Goal: Task Accomplishment & Management: Use online tool/utility

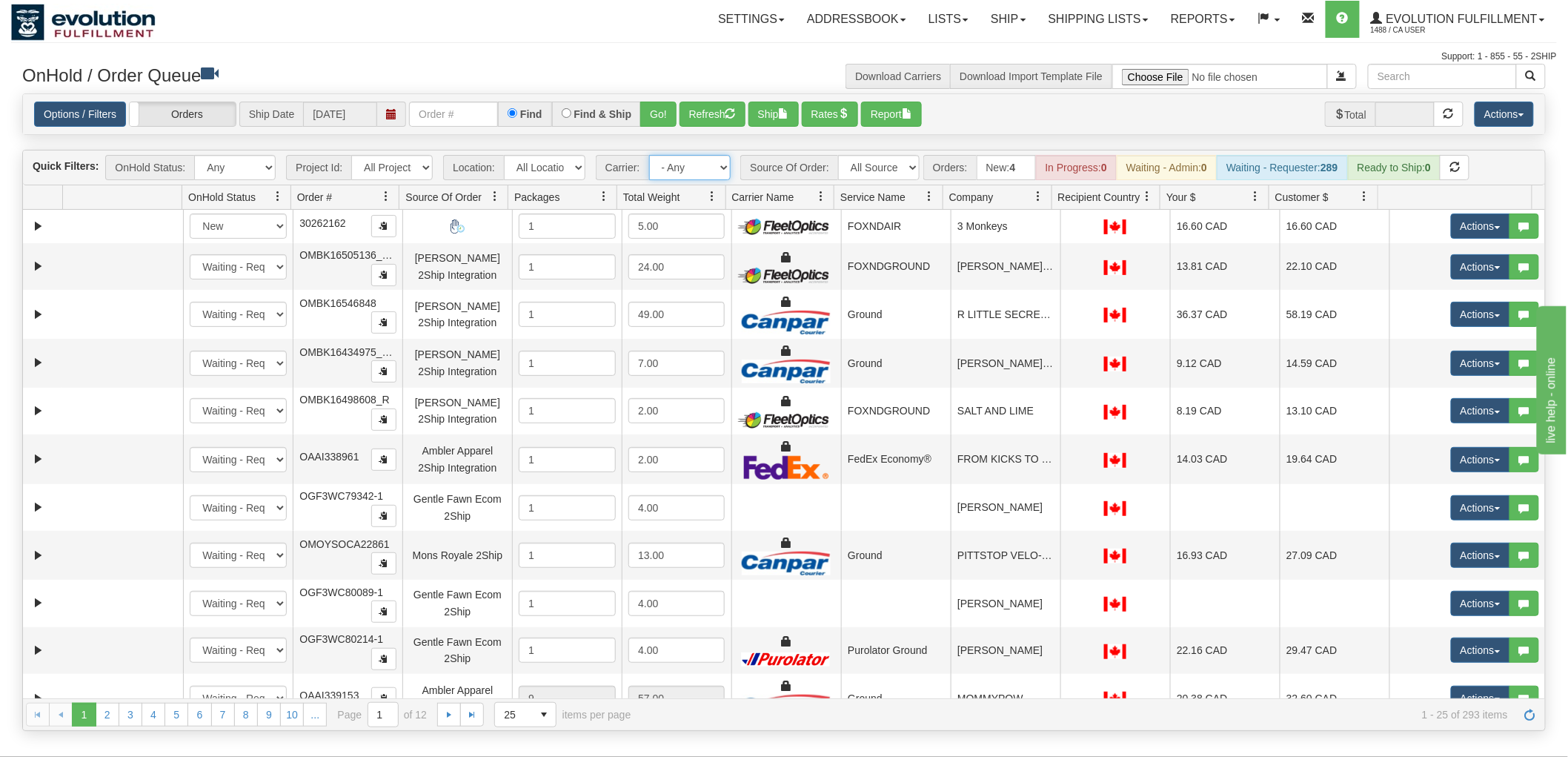
click at [687, 161] on select "- Any - Has NO carrier assigned - Has a carrier assigned FleetOptics Inc. My Ca…" at bounding box center [690, 168] width 81 height 25
select select "-1"
click at [649, 155] on select "- Any - Has NO carrier assigned - Has a carrier assigned FleetOptics Inc. My Ca…" at bounding box center [690, 168] width 81 height 25
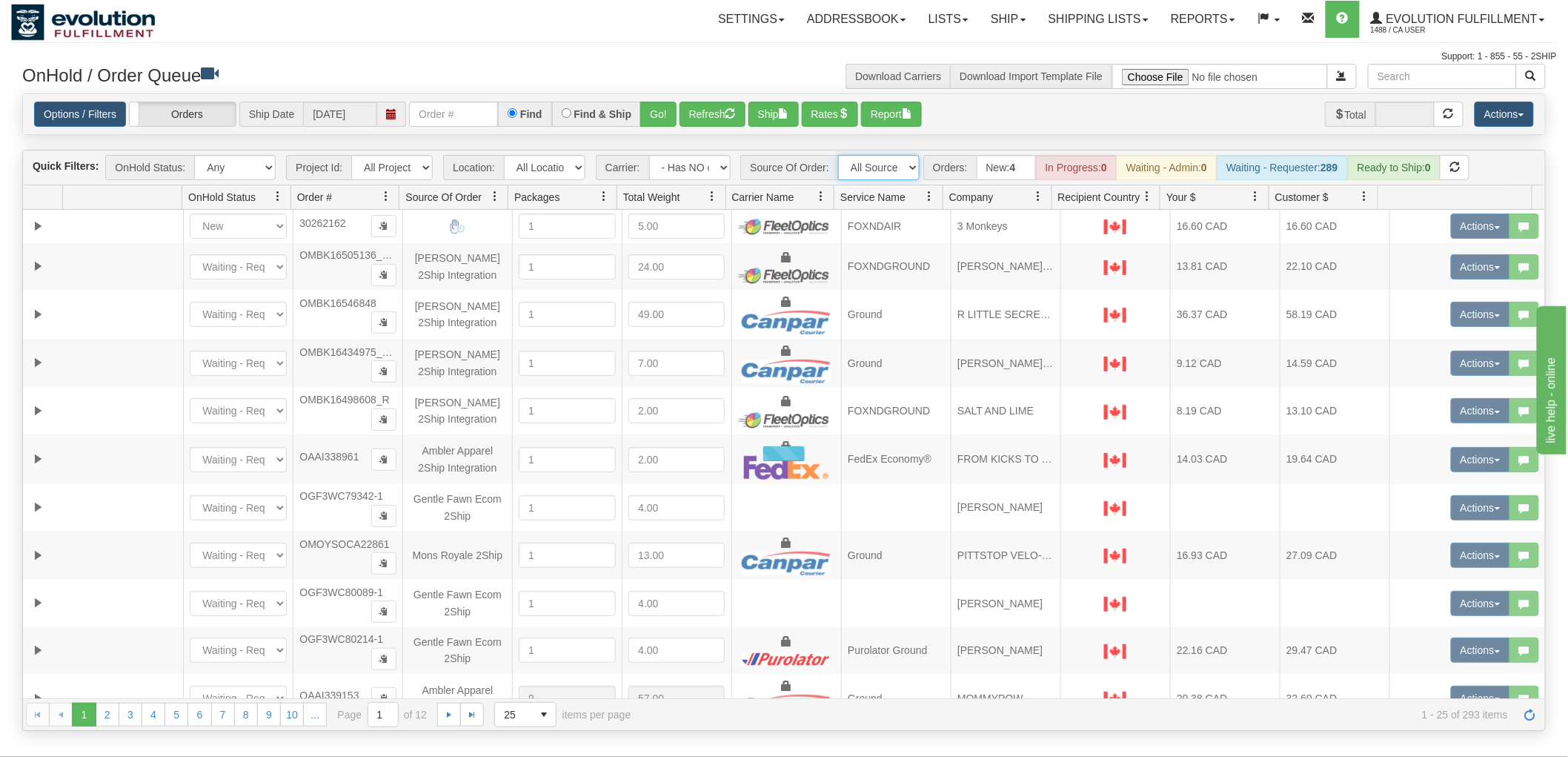
click at [870, 168] on select "All Sources AirBlaster 2Ship Integration Ambler Apparel 2Ship Integration BC [M…" at bounding box center [879, 168] width 81 height 25
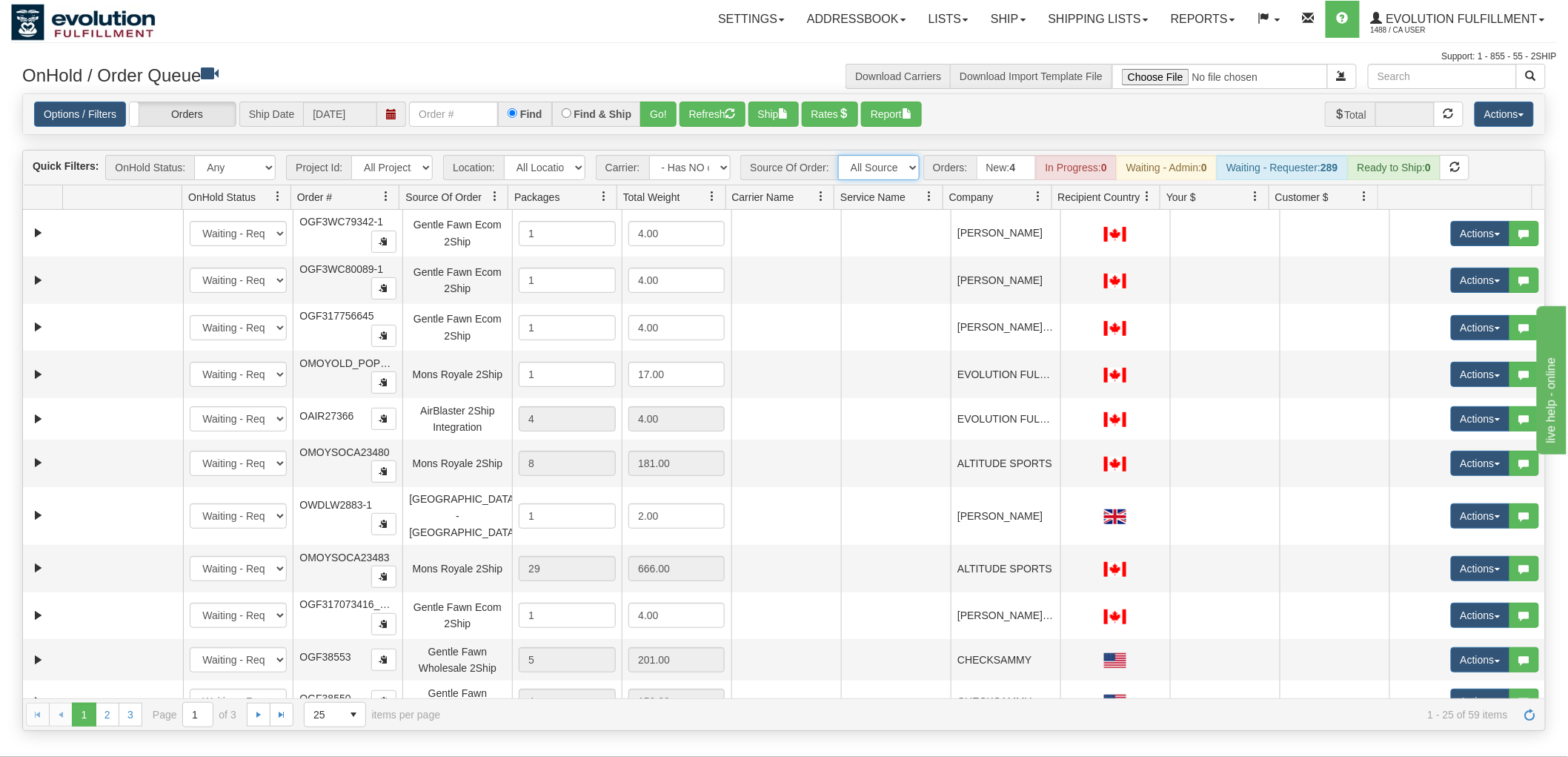
select select "Gentle Fawn Wholesale 2Ship"
click at [838, 155] on select "All Sources AirBlaster 2Ship Integration Ambler Apparel 2Ship Integration BC [M…" at bounding box center [879, 168] width 81 height 25
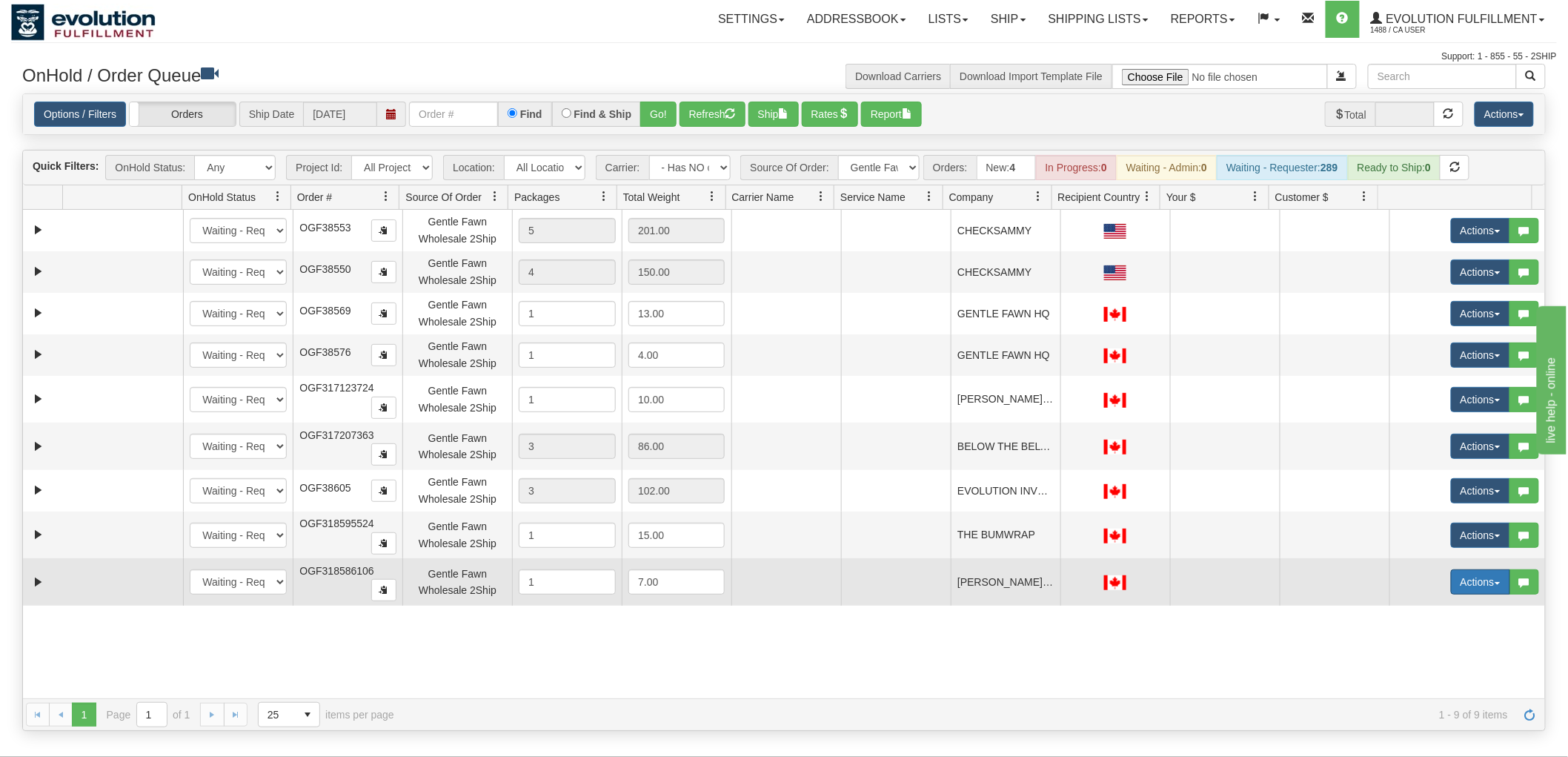
click at [1450, 580] on button "Actions" at bounding box center [1480, 582] width 59 height 25
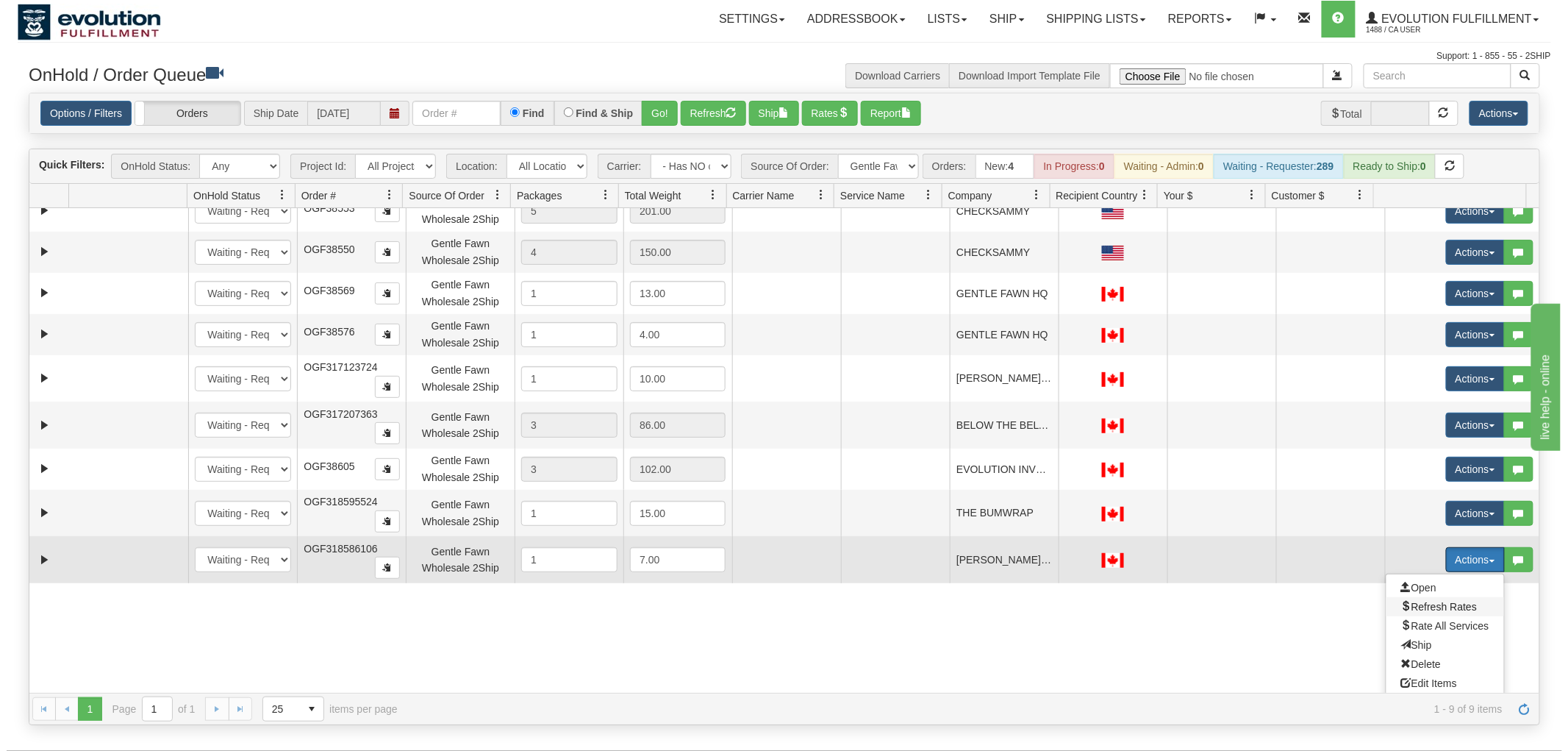
scroll to position [23, 0]
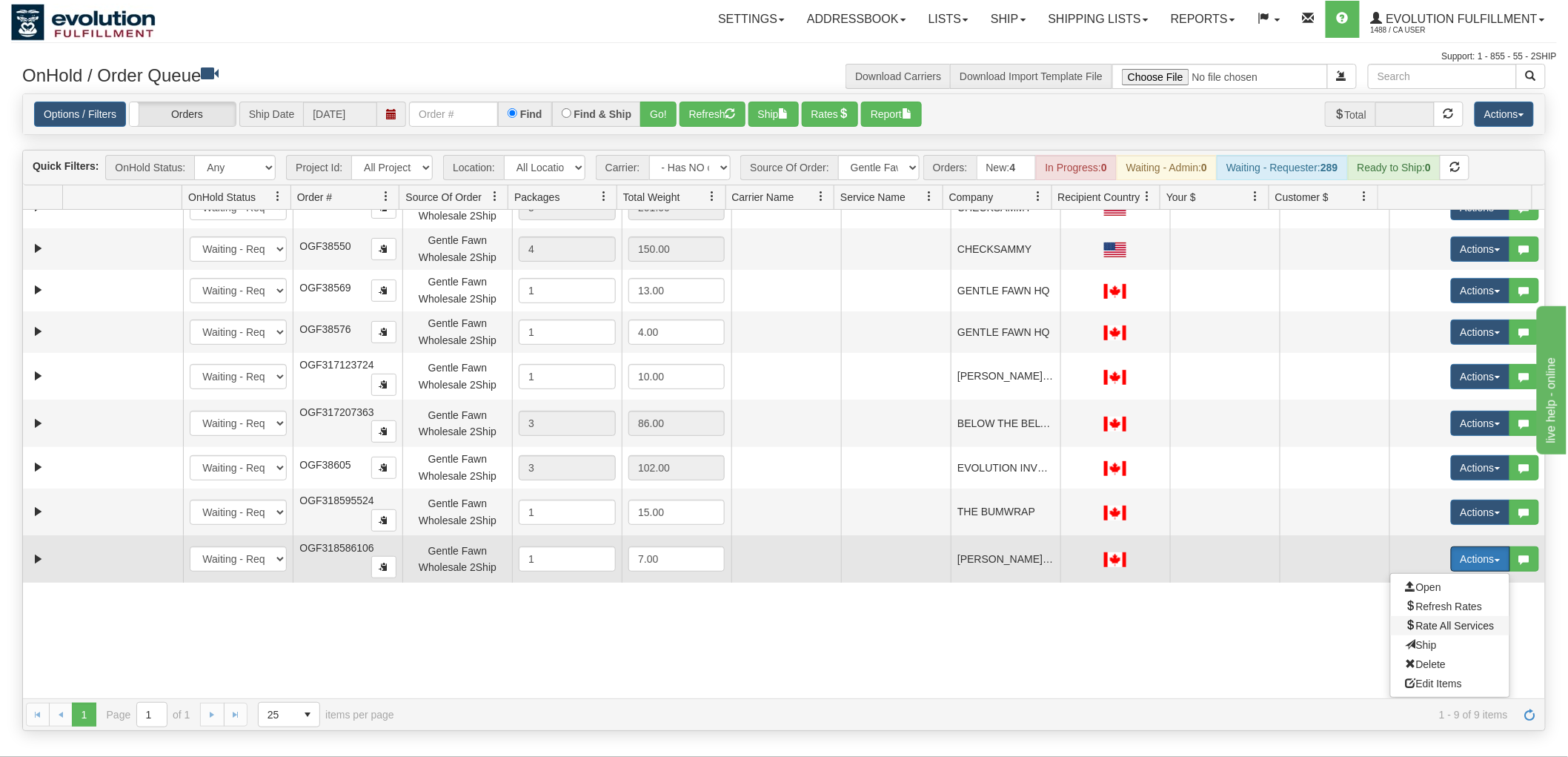
click at [1431, 630] on span "Rate All Services" at bounding box center [1450, 625] width 89 height 12
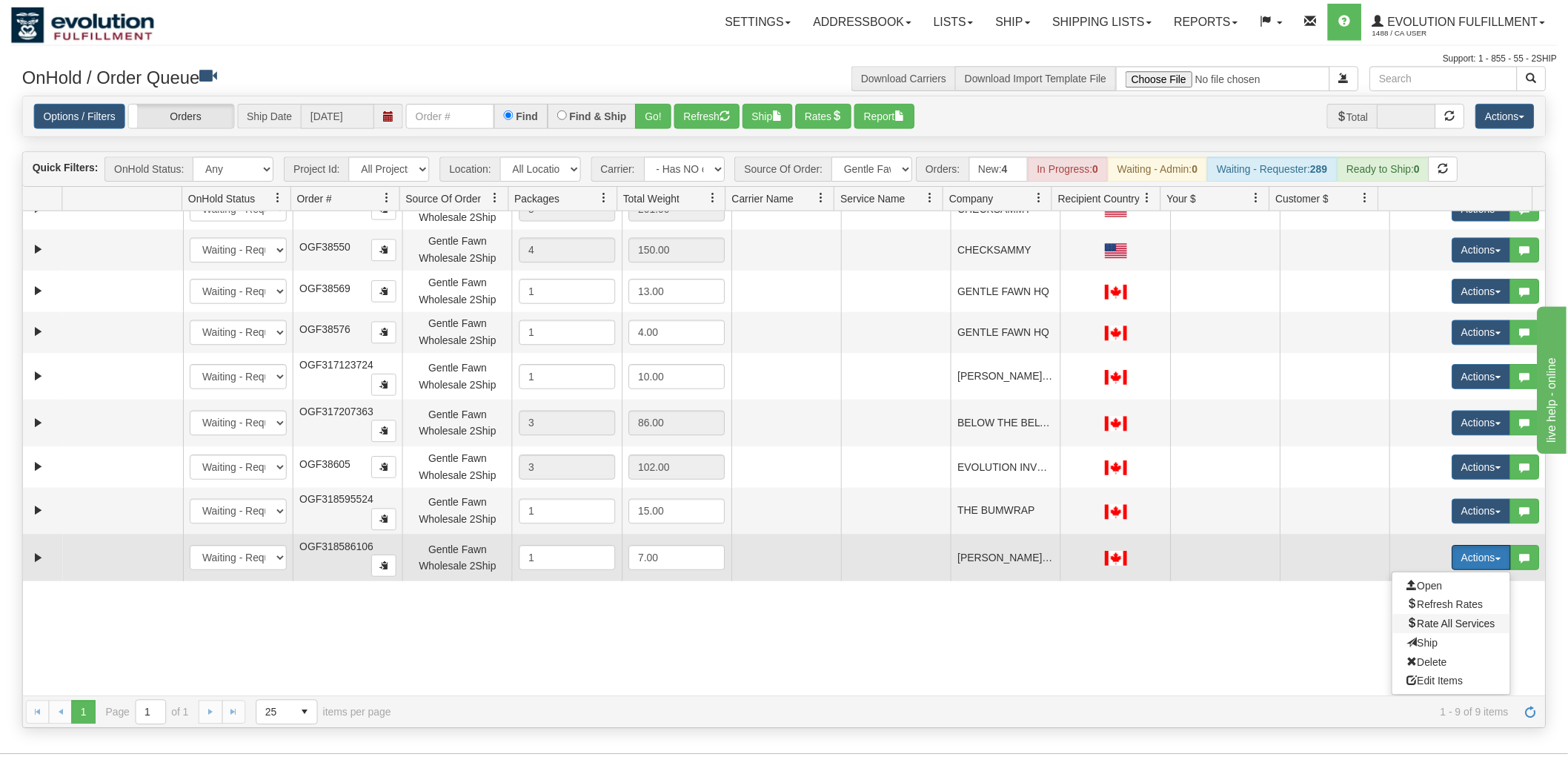
scroll to position [0, 0]
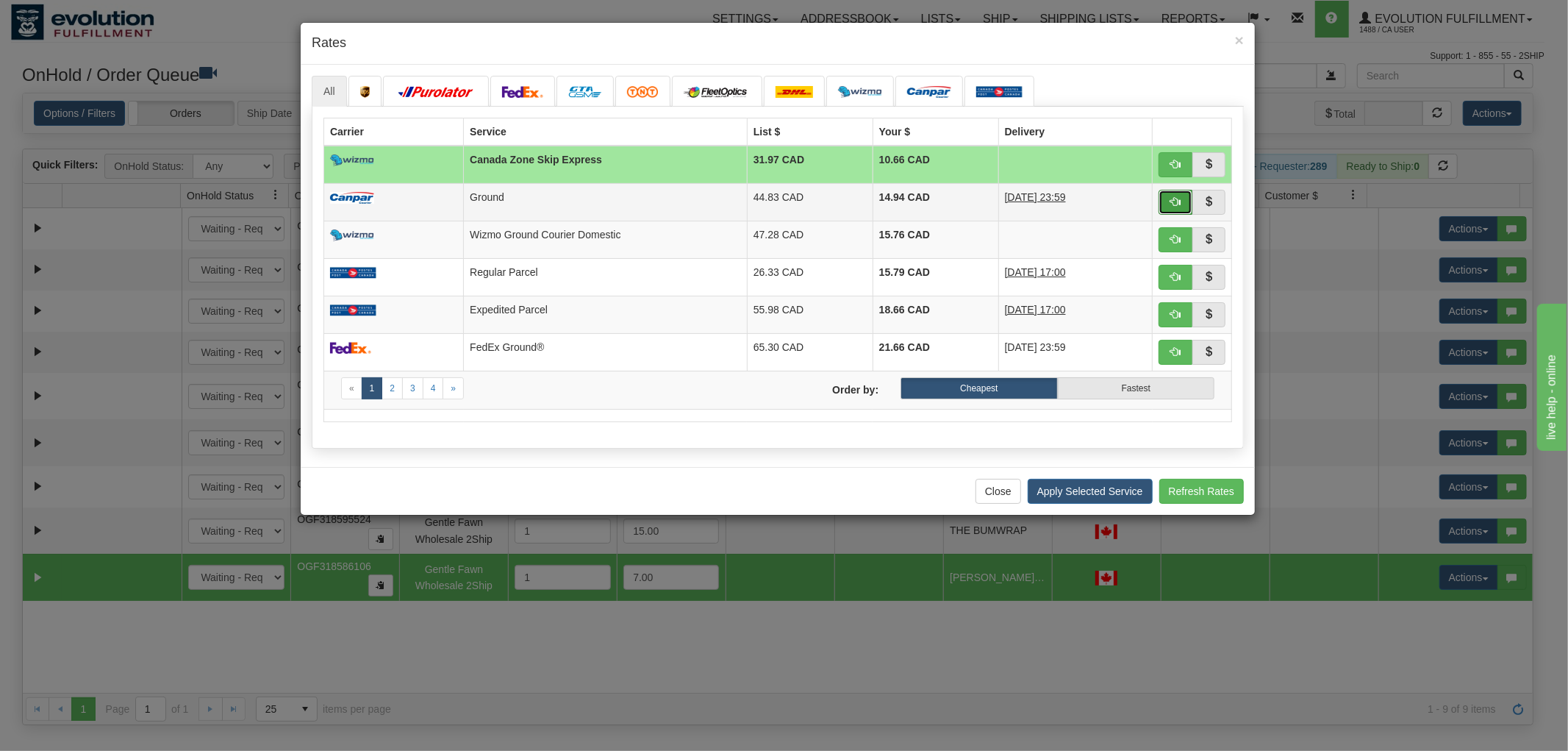
click at [1176, 198] on span "button" at bounding box center [1175, 201] width 11 height 11
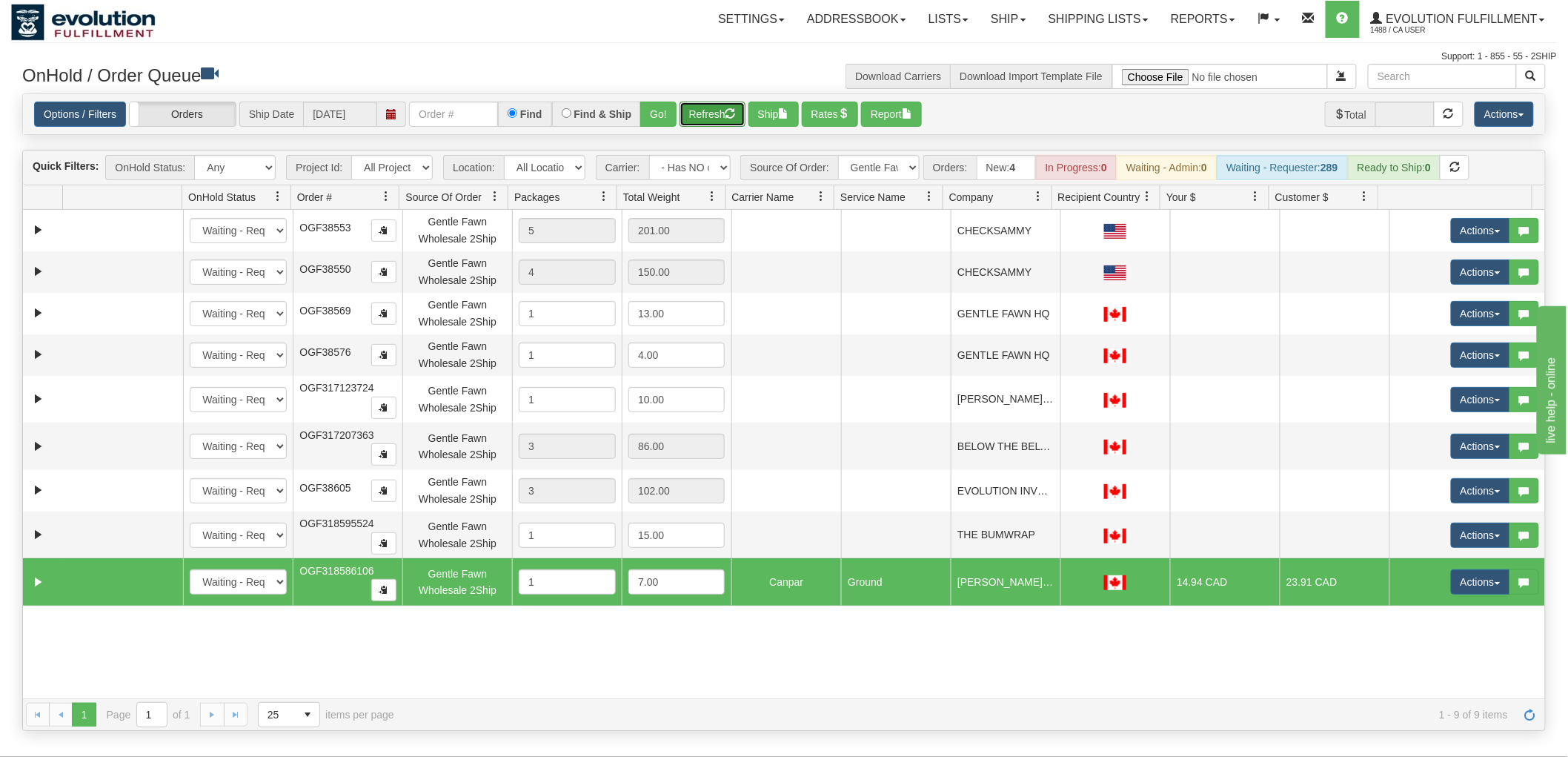
click at [729, 108] on span "button" at bounding box center [731, 114] width 11 height 11
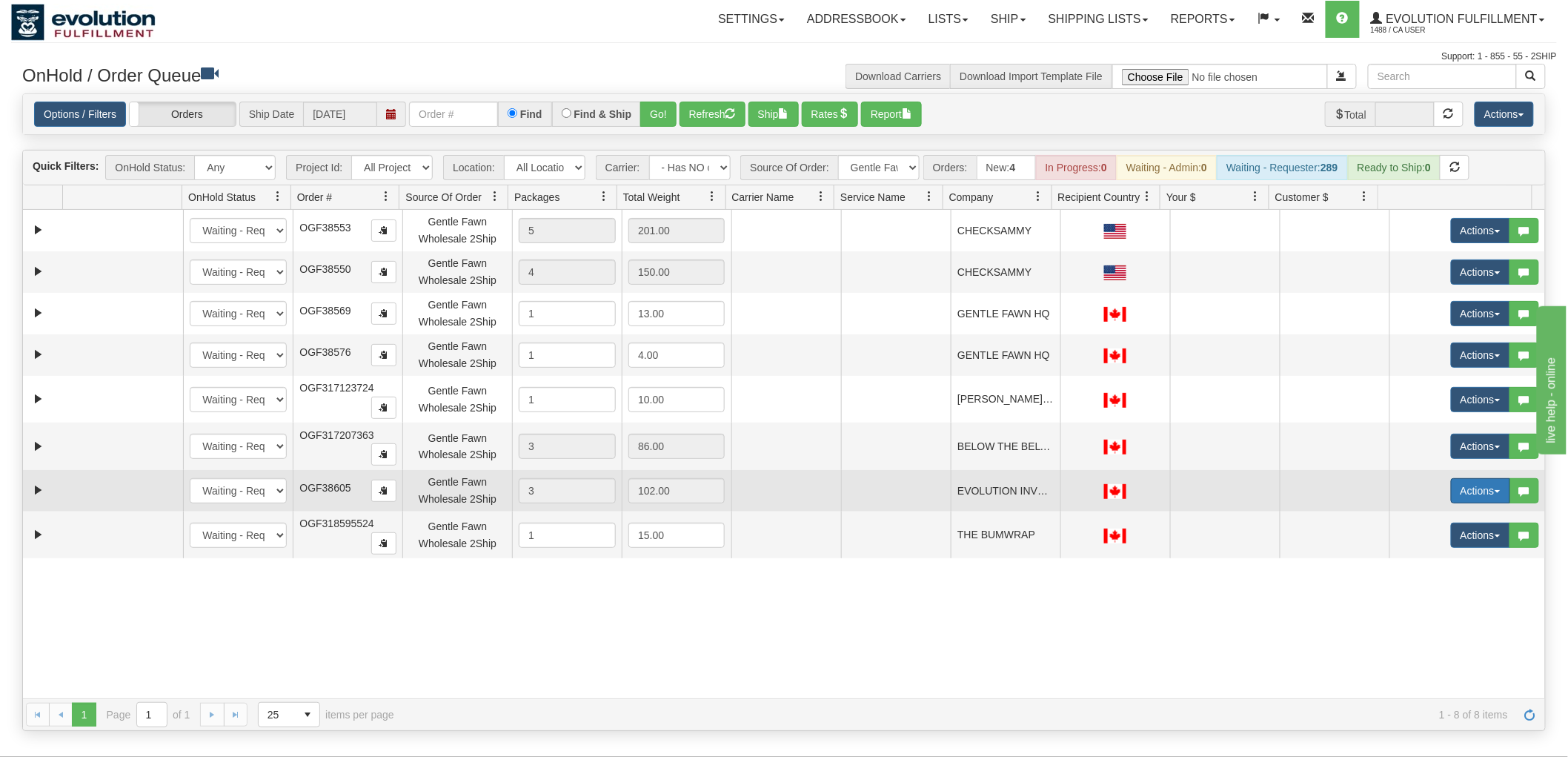
click at [1466, 488] on button "Actions" at bounding box center [1480, 490] width 59 height 25
click at [1420, 573] on span "Ship" at bounding box center [1420, 576] width 31 height 12
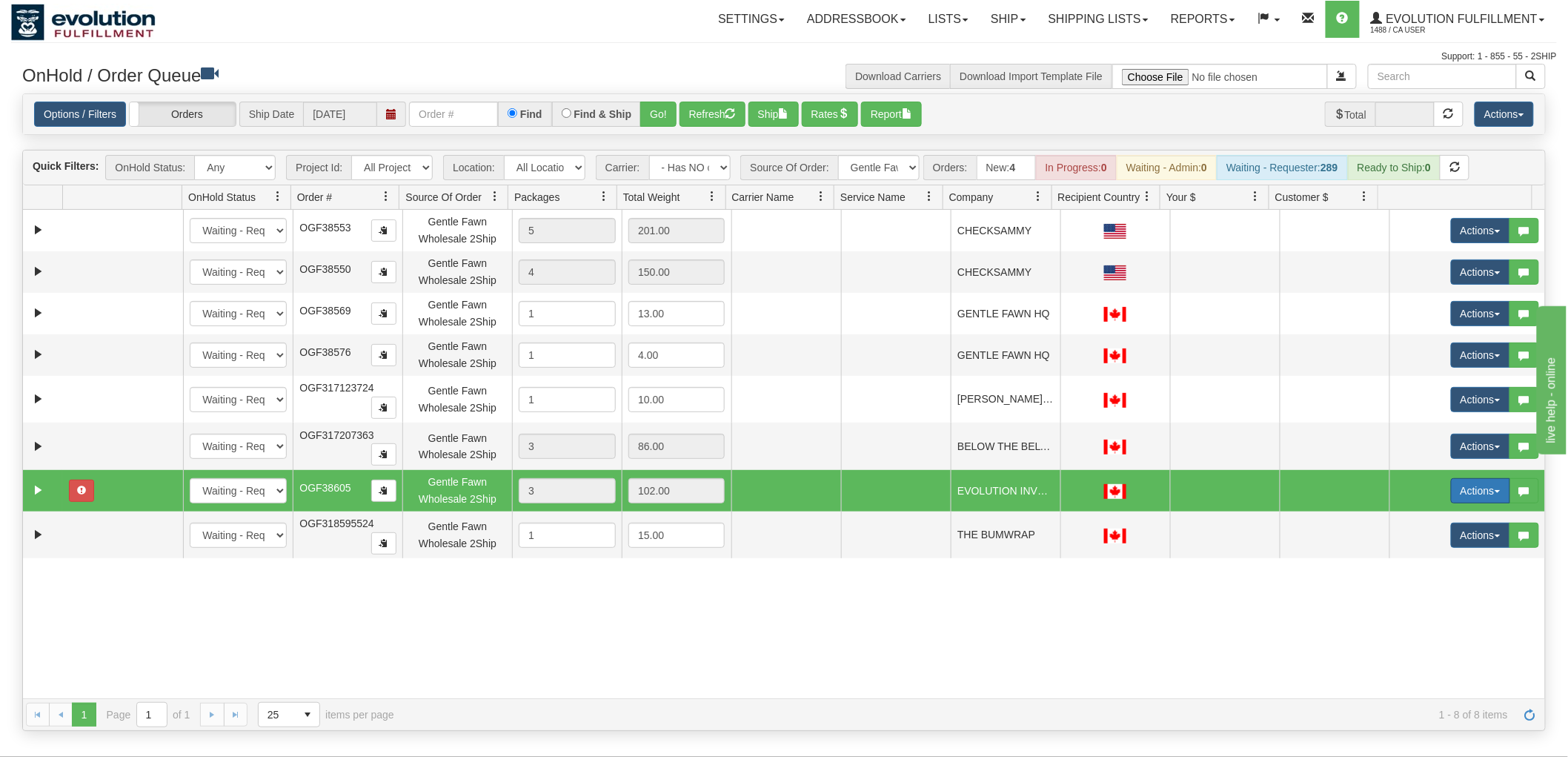
click at [1477, 490] on button "Actions" at bounding box center [1480, 490] width 59 height 25
click at [1430, 599] on link "Delete" at bounding box center [1450, 596] width 118 height 19
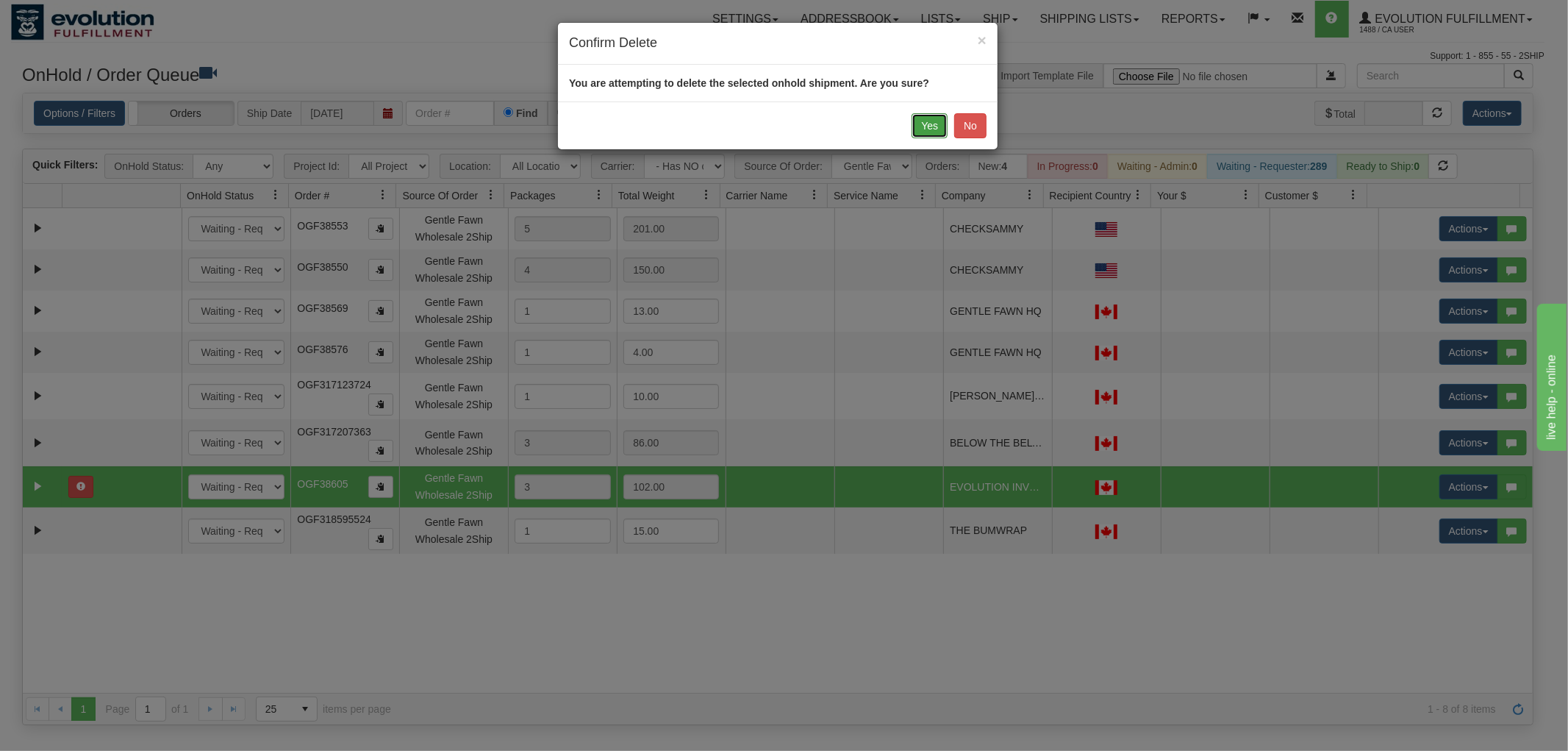
click at [935, 124] on button "Yes" at bounding box center [929, 126] width 36 height 25
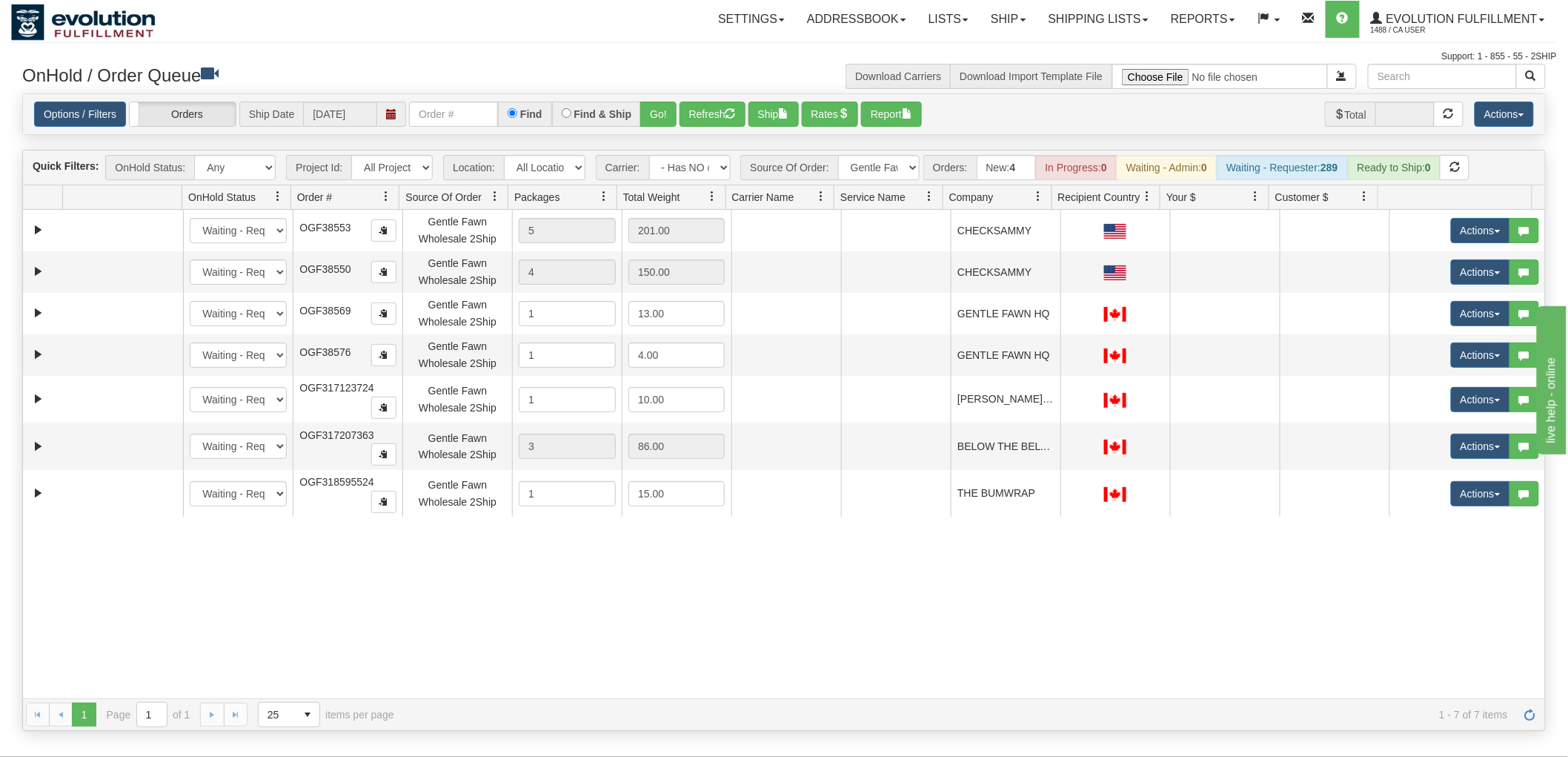
click at [509, 613] on div "31290773 EVOLUTION V3 90225545 0 New In Progress Waiting - Admin Waiting - Requ…" at bounding box center [784, 454] width 1522 height 489
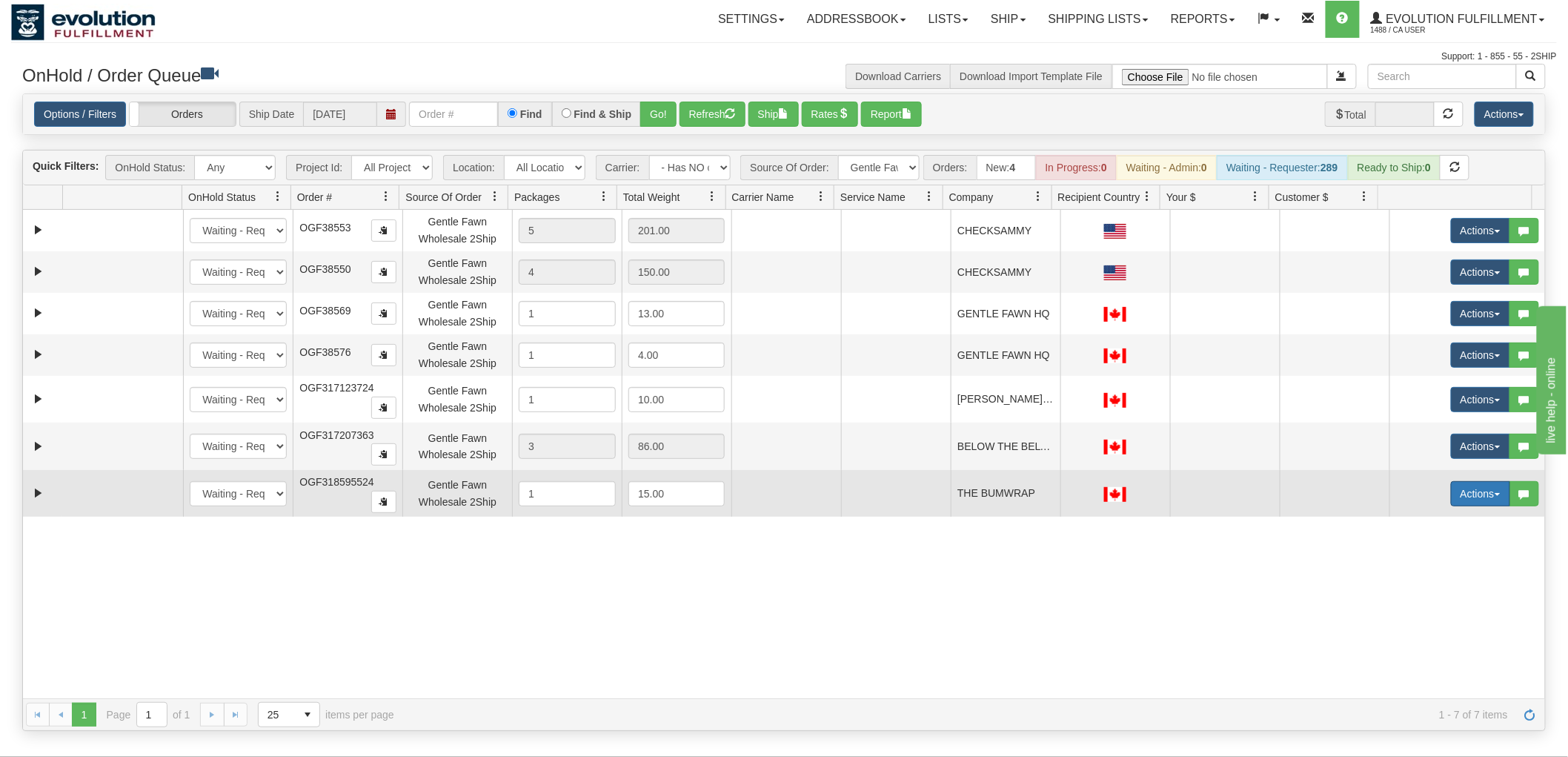
click at [1465, 485] on button "Actions" at bounding box center [1480, 493] width 59 height 25
click at [1434, 558] on span "Rate All Services" at bounding box center [1450, 559] width 89 height 12
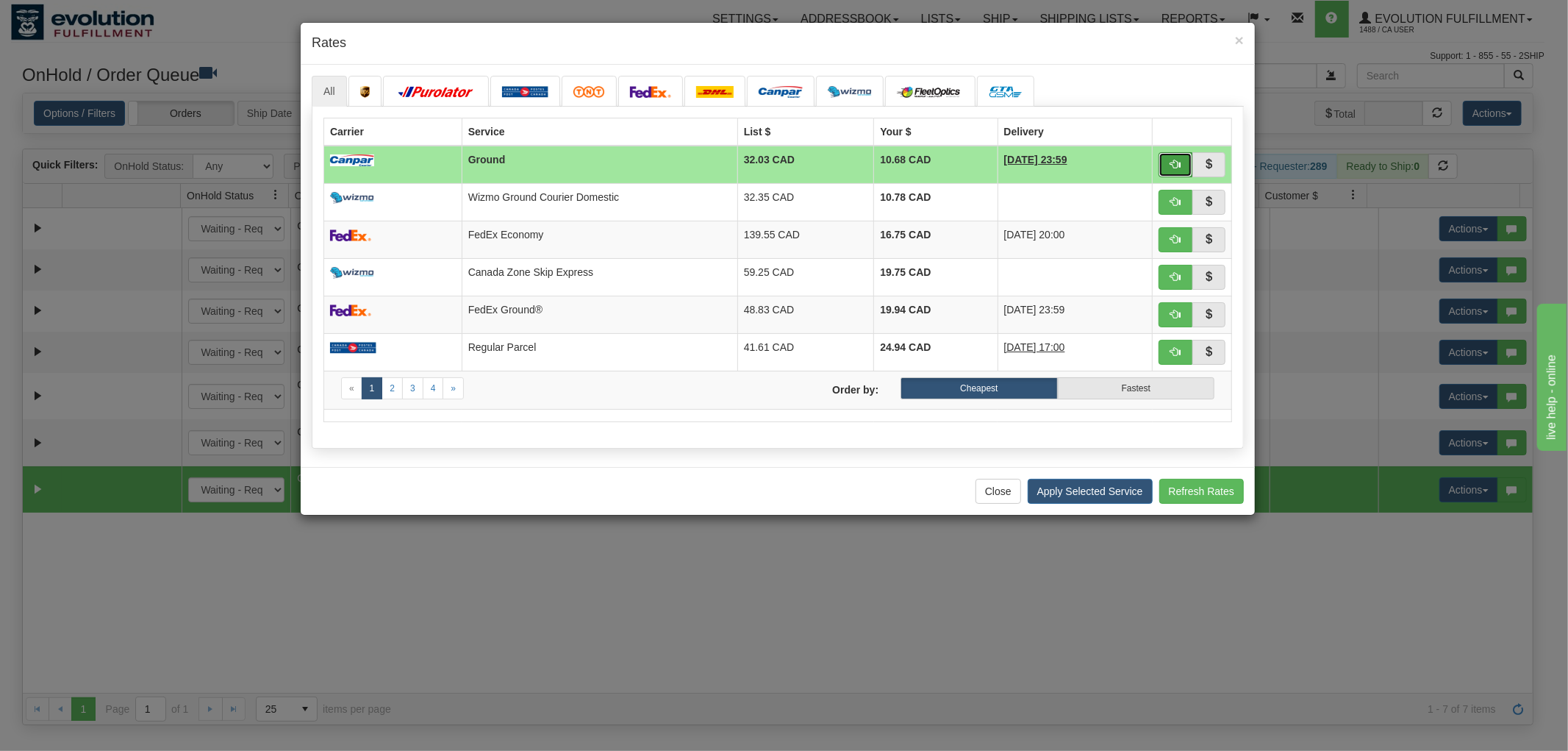
click at [1176, 155] on button "button" at bounding box center [1175, 165] width 34 height 25
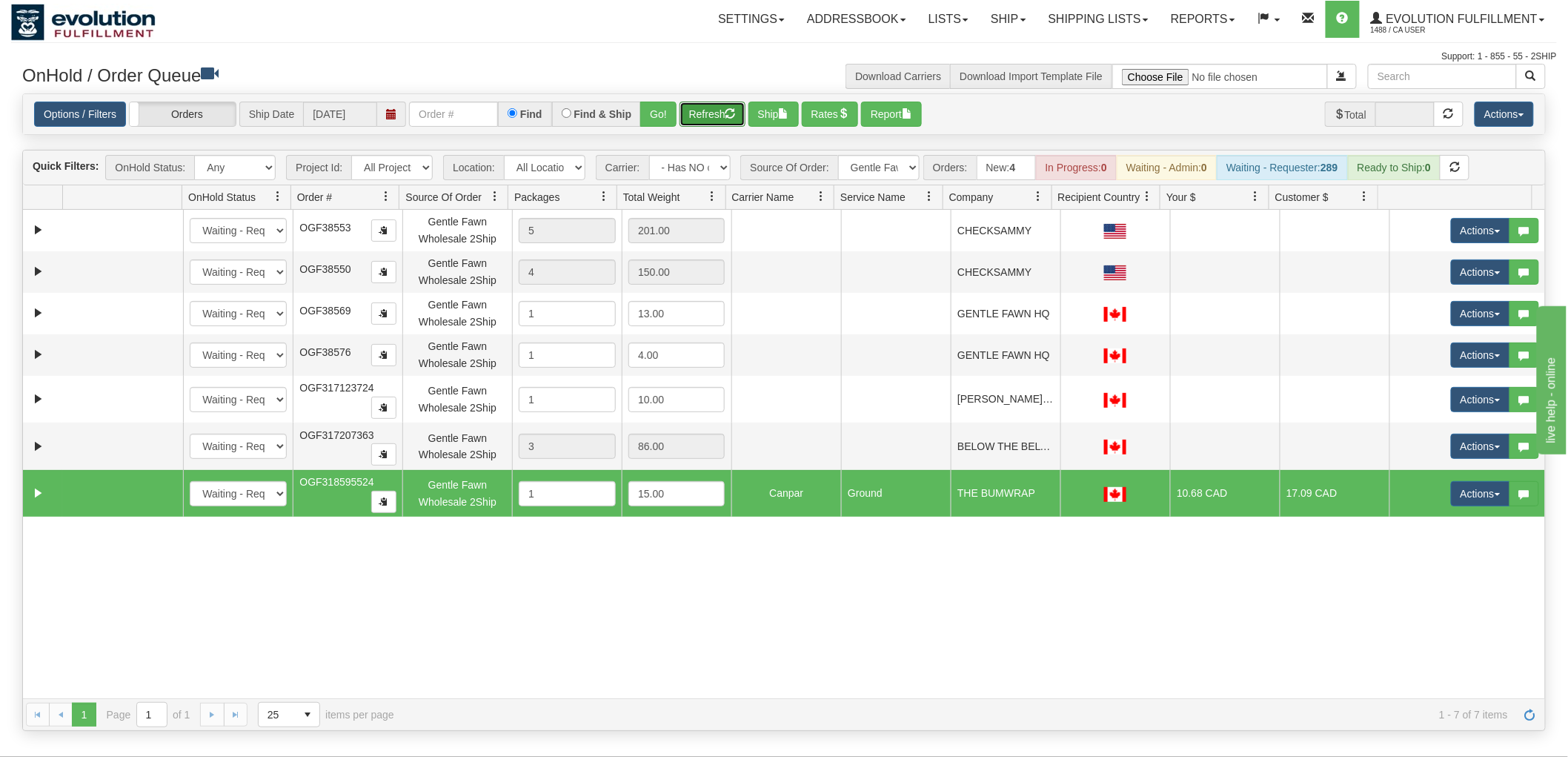
click at [710, 101] on button "Refresh" at bounding box center [712, 114] width 66 height 25
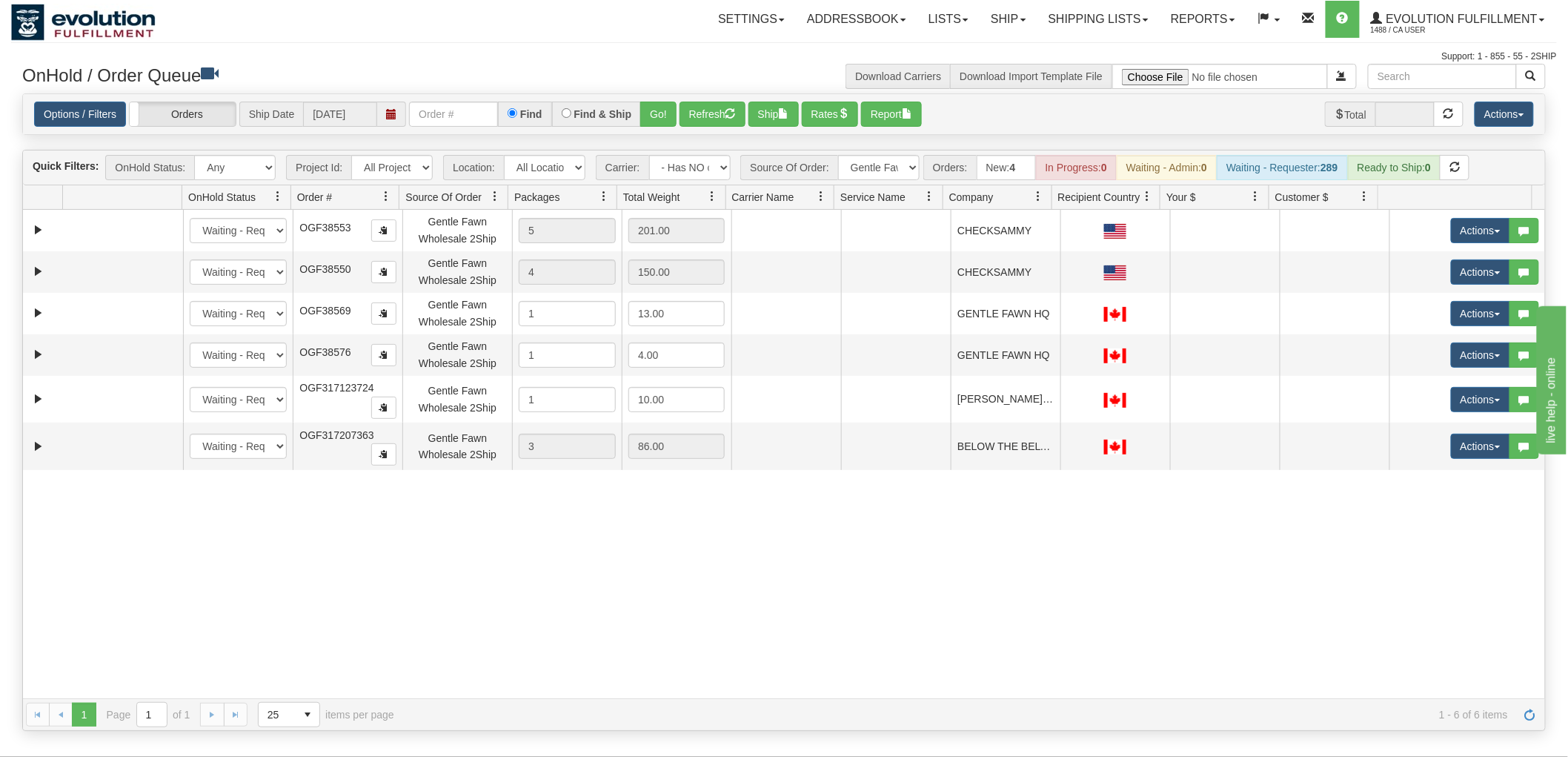
click at [716, 579] on div "31290773 EVOLUTION V3 90225545 0 New In Progress Waiting - Admin Waiting - Requ…" at bounding box center [784, 454] width 1522 height 489
click at [687, 117] on button "Refresh" at bounding box center [712, 114] width 66 height 25
